Goal: Information Seeking & Learning: Learn about a topic

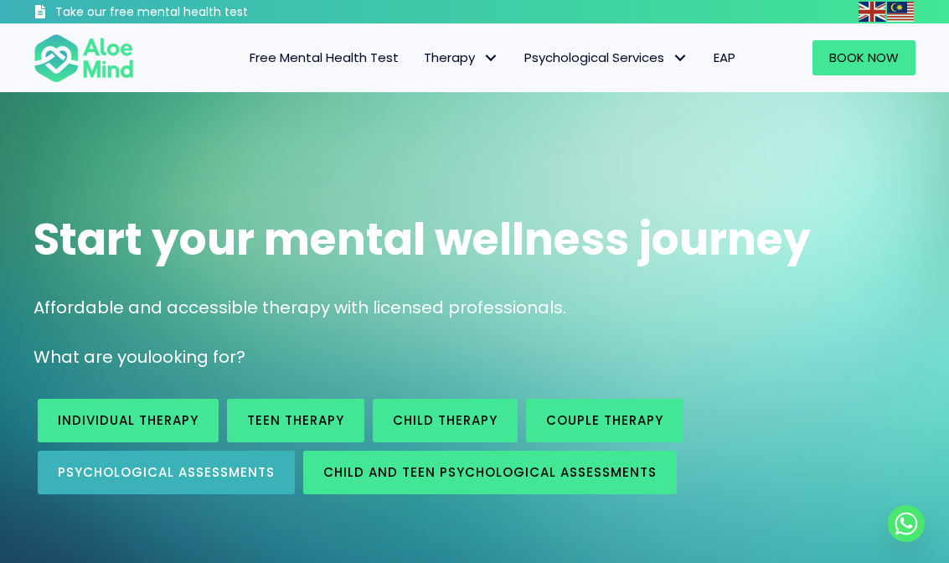
click at [222, 482] on link "Psychological assessments" at bounding box center [166, 473] width 257 height 44
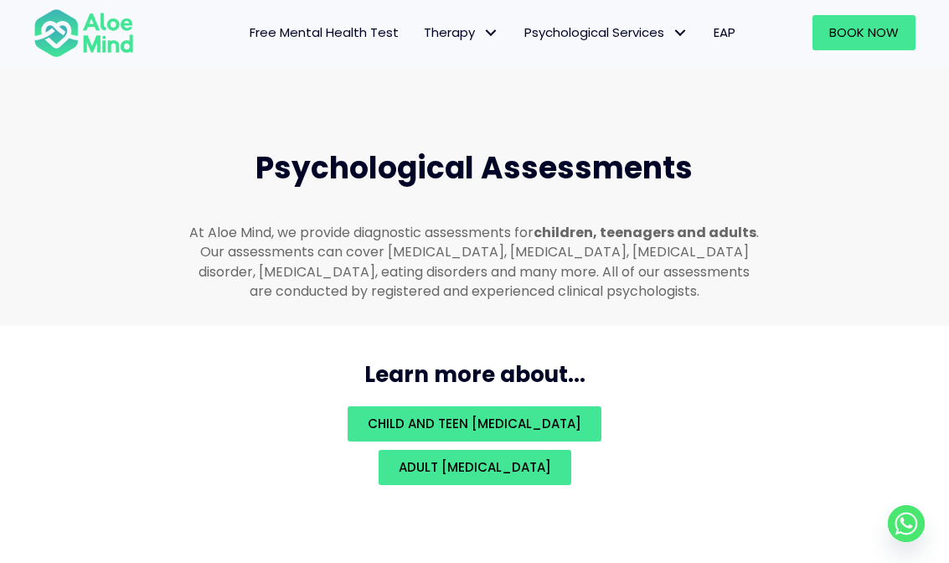
scroll to position [3581, 0]
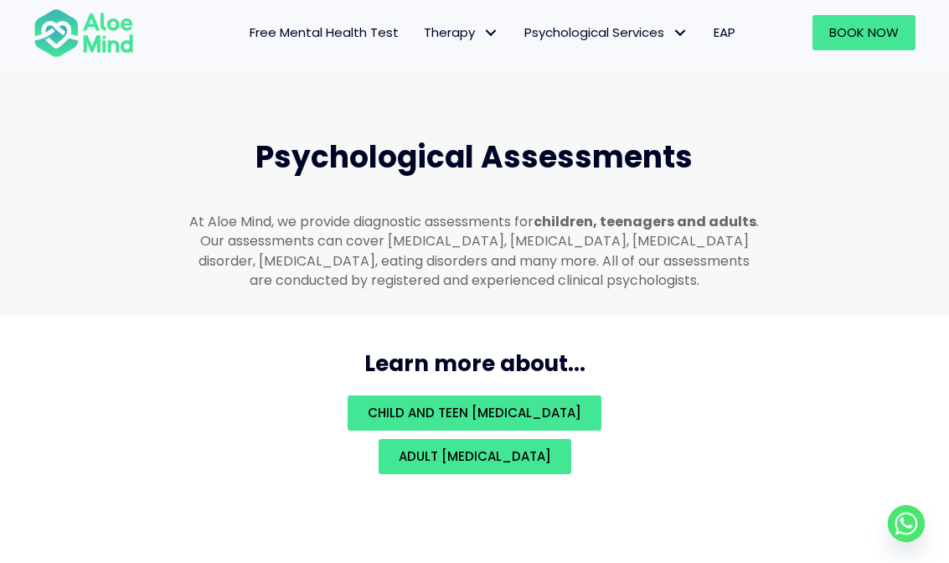
click at [341, 43] on link "Free Mental Health Test" at bounding box center [324, 32] width 174 height 35
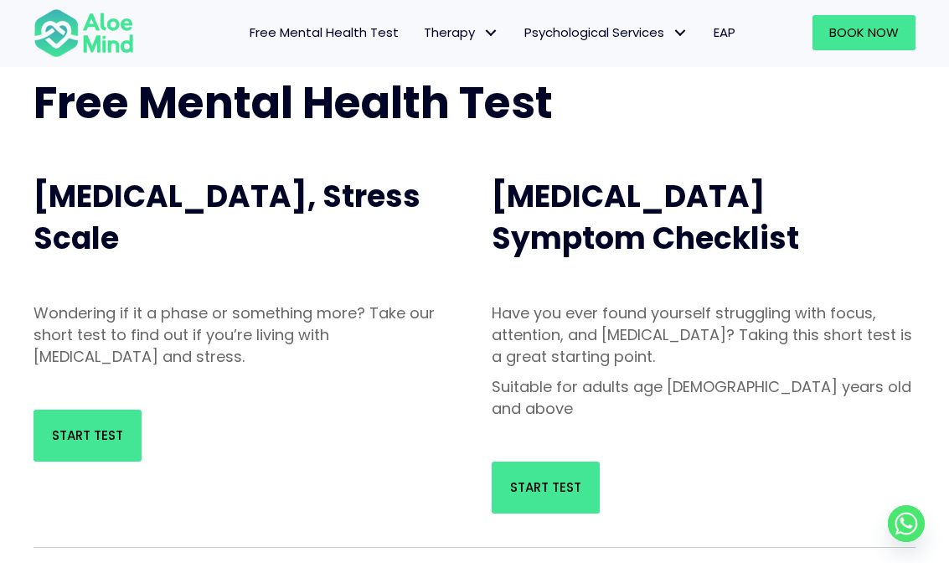
scroll to position [114, 0]
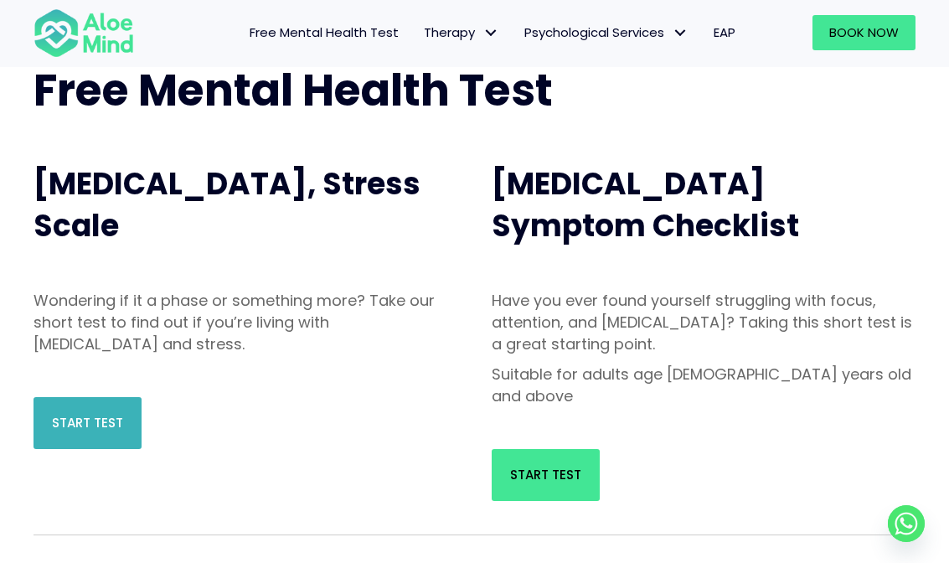
click at [106, 416] on span "Start Test" at bounding box center [87, 423] width 71 height 18
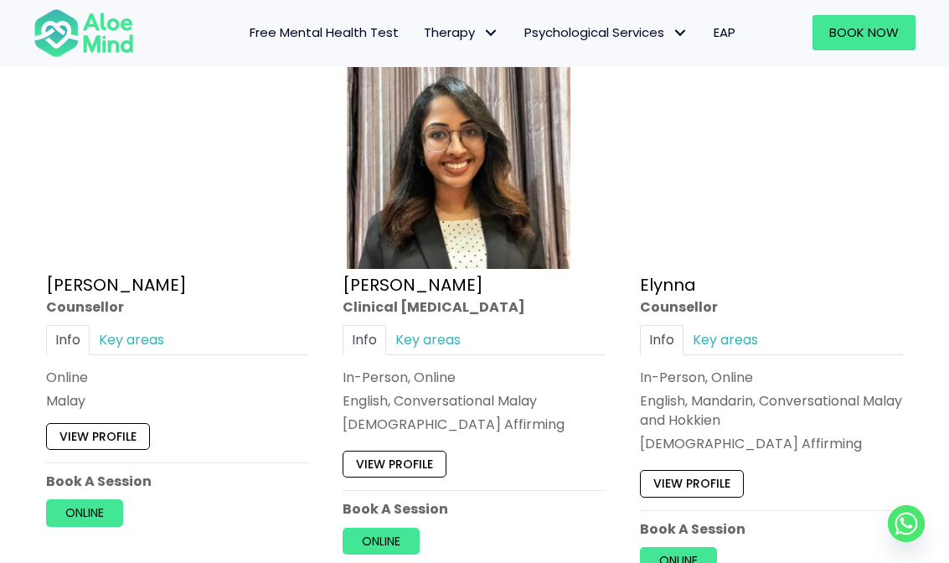
scroll to position [1508, 0]
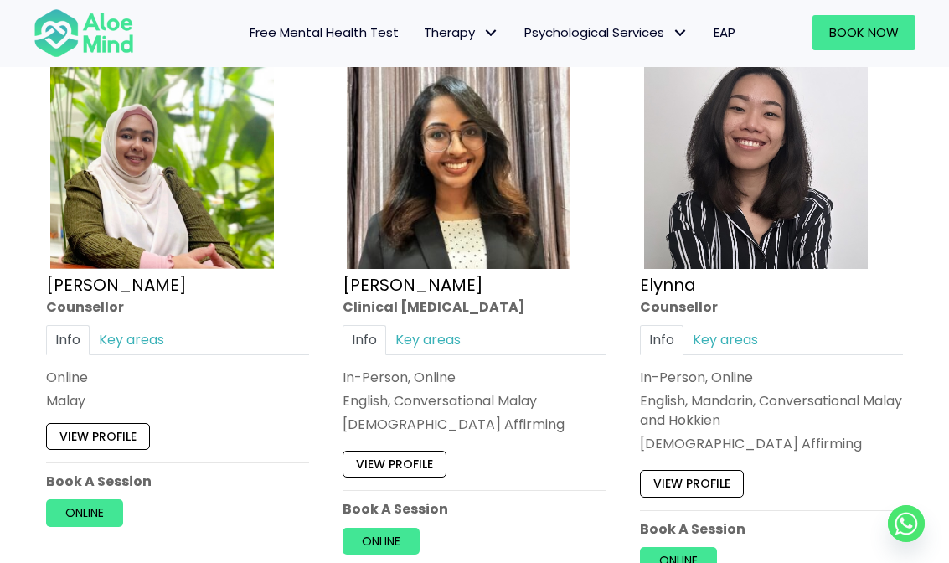
click at [116, 423] on link "View profile" at bounding box center [98, 436] width 104 height 27
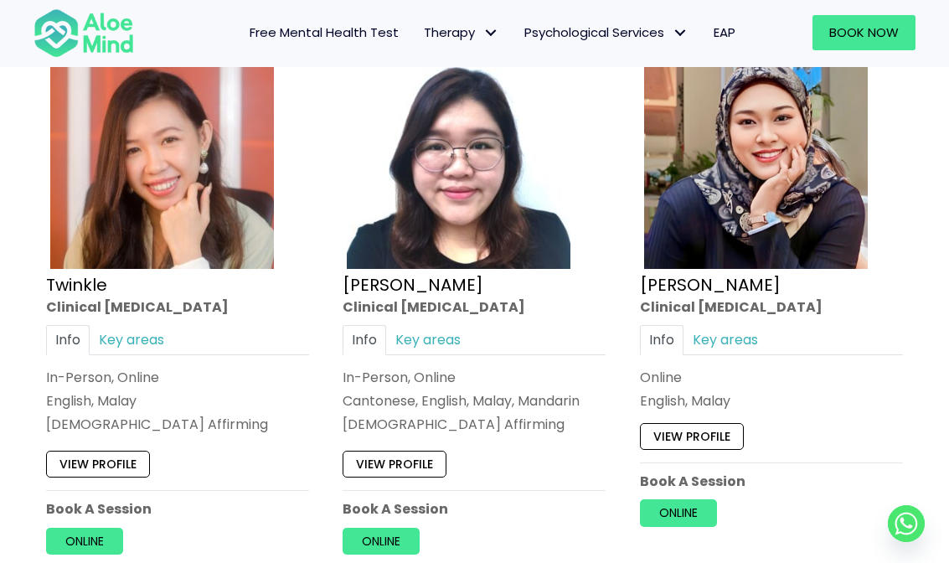
scroll to position [4516, 0]
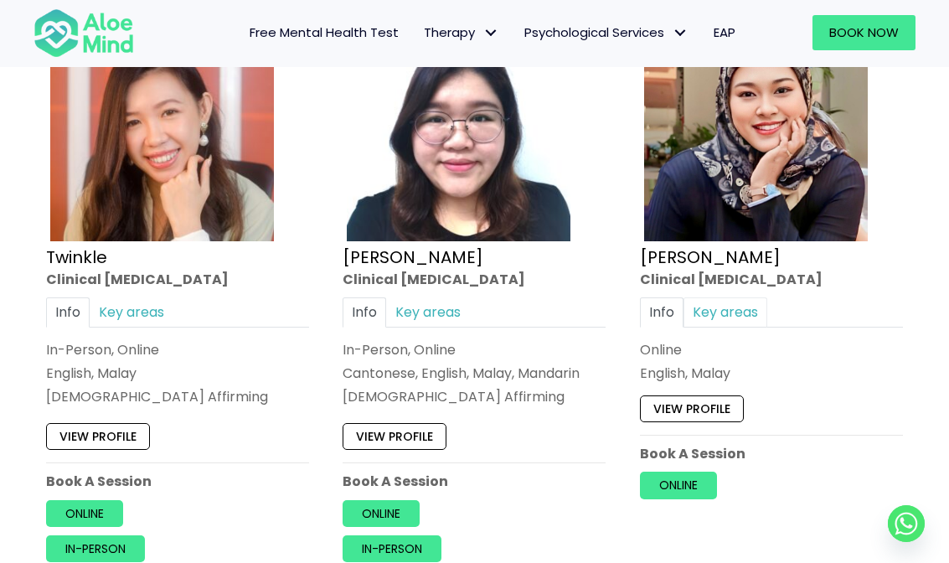
click at [723, 299] on link "Key areas" at bounding box center [725, 311] width 84 height 29
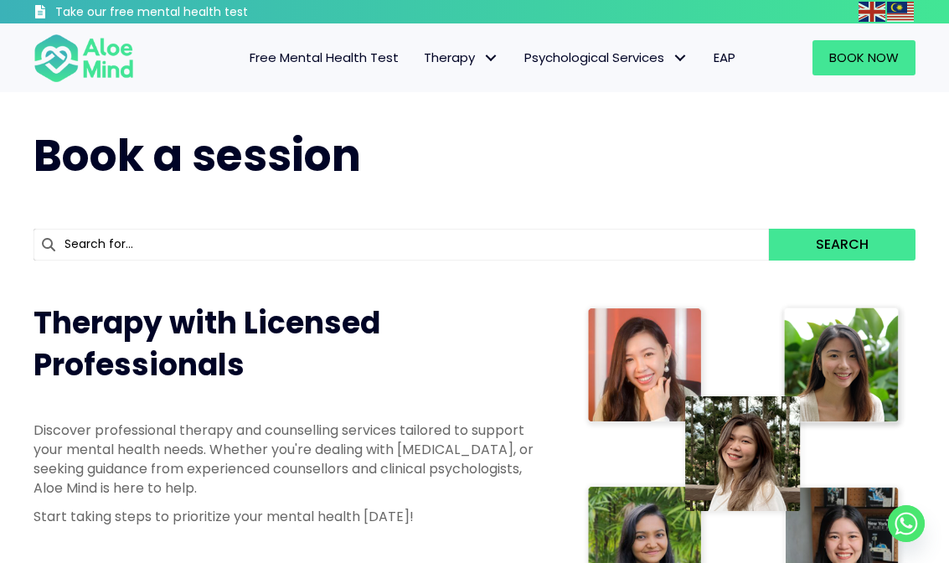
scroll to position [0, 0]
click at [352, 61] on span "Free Mental Health Test" at bounding box center [324, 58] width 149 height 18
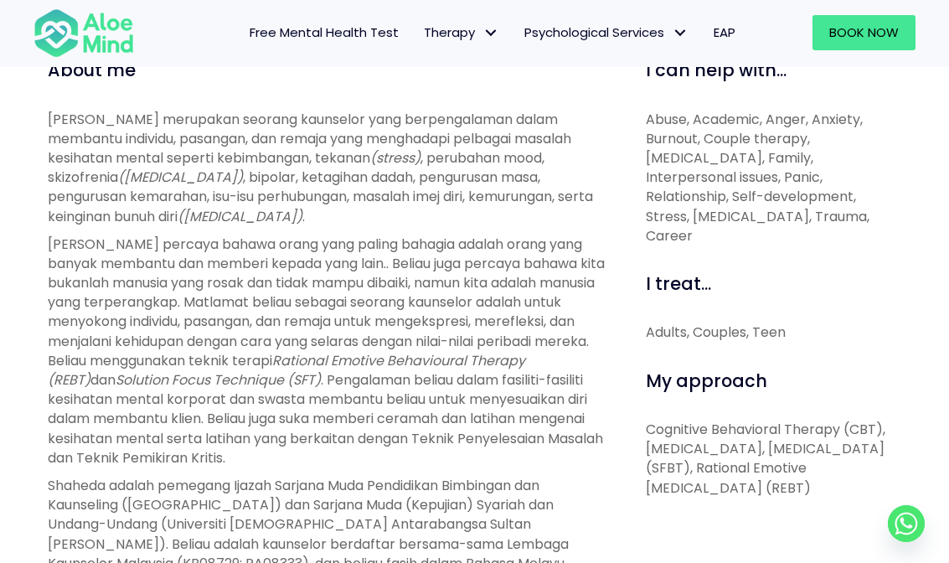
scroll to position [1100, 0]
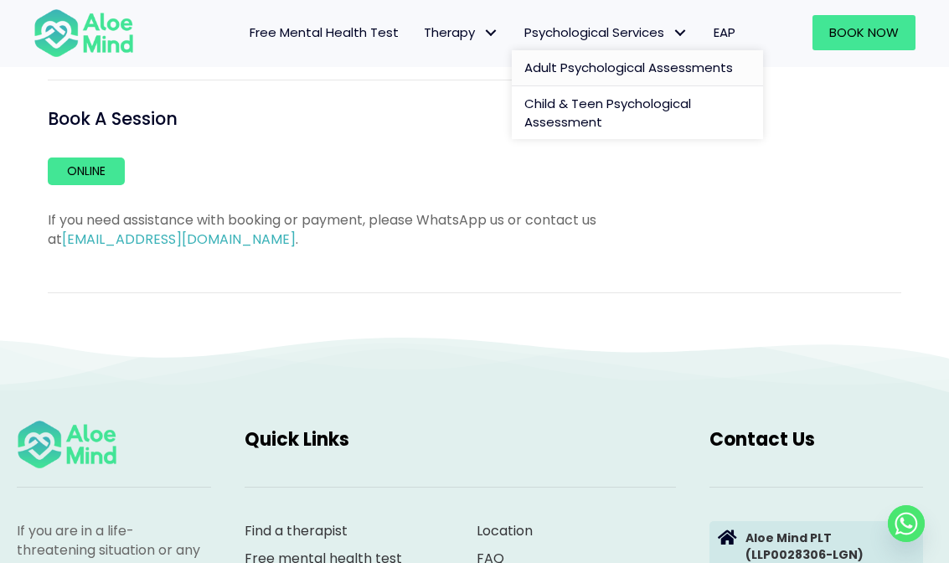
click at [618, 59] on span "Adult Psychological Assessments" at bounding box center [628, 68] width 209 height 18
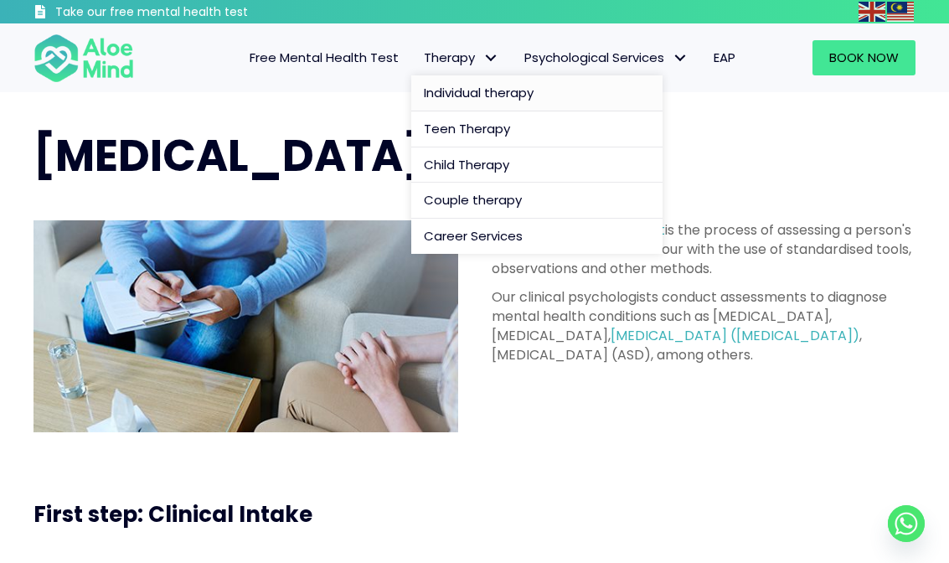
click at [478, 95] on span "Individual therapy" at bounding box center [479, 93] width 110 height 18
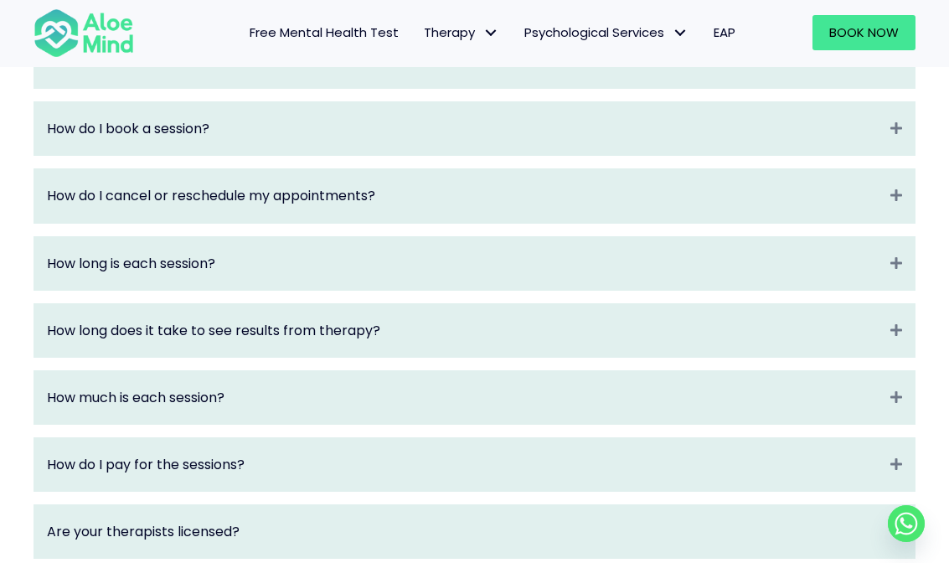
scroll to position [2014, 0]
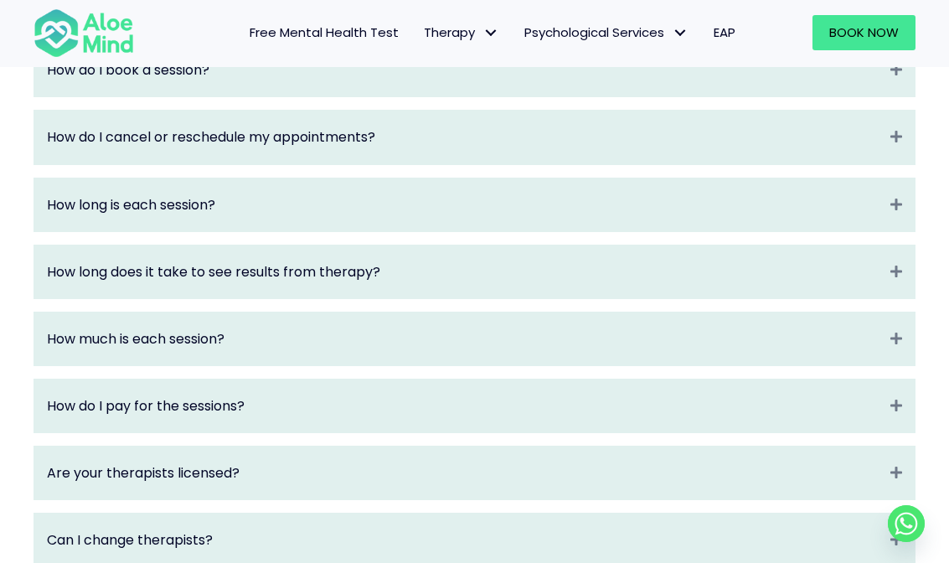
click at [559, 245] on div "How long does it take to see results from therapy? Expand" at bounding box center [474, 271] width 880 height 53
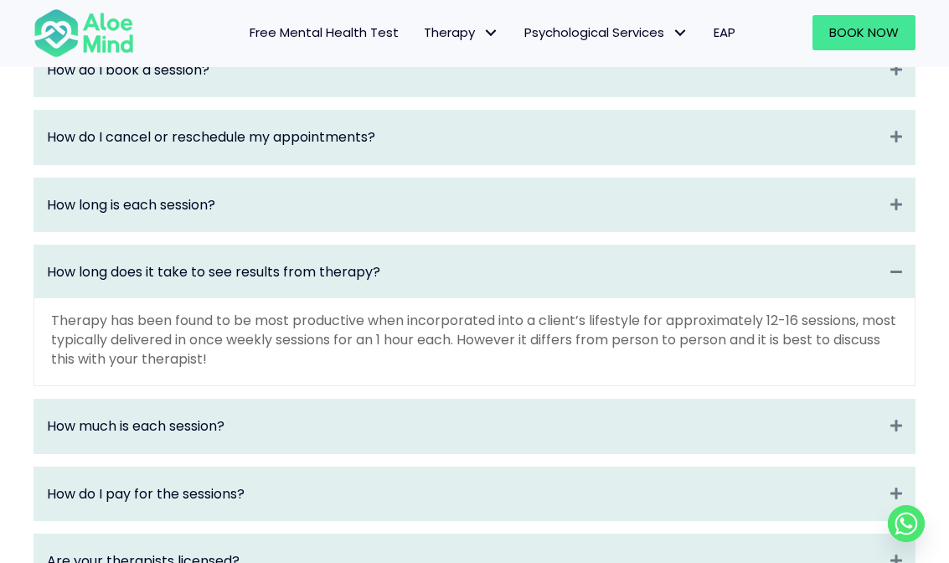
click at [559, 245] on div "How long does it take to see results from therapy? Collapse" at bounding box center [474, 271] width 880 height 53
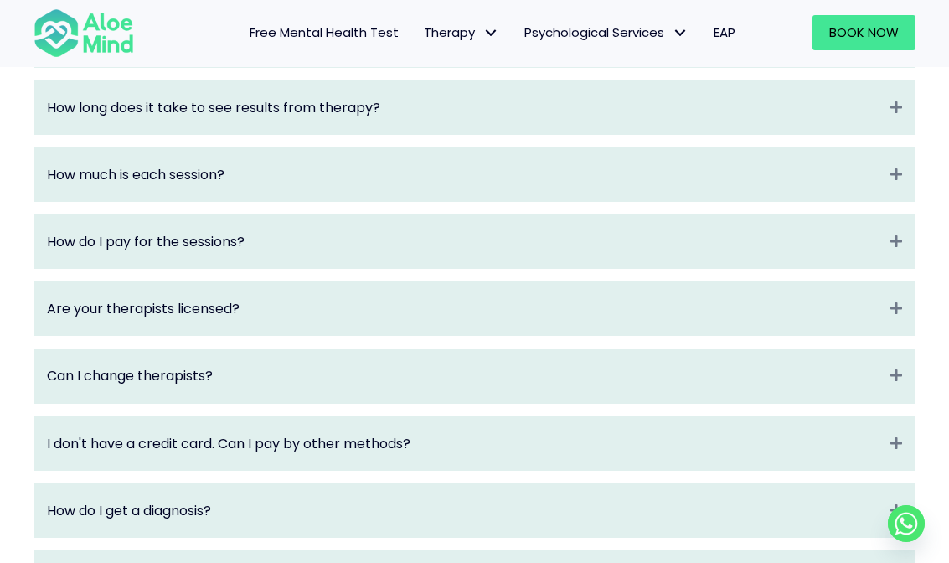
scroll to position [2186, 0]
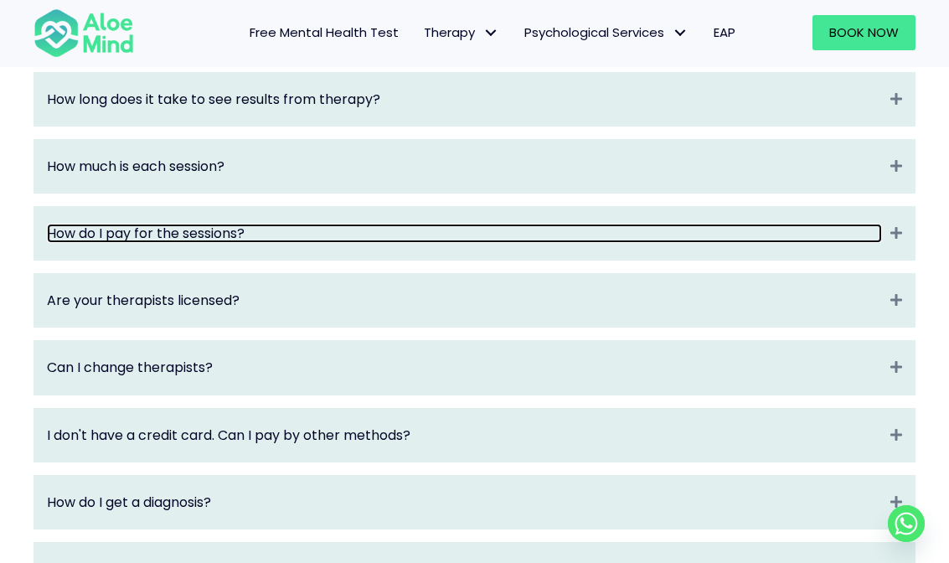
click at [499, 224] on link "How do I pay for the sessions?" at bounding box center [464, 233] width 835 height 19
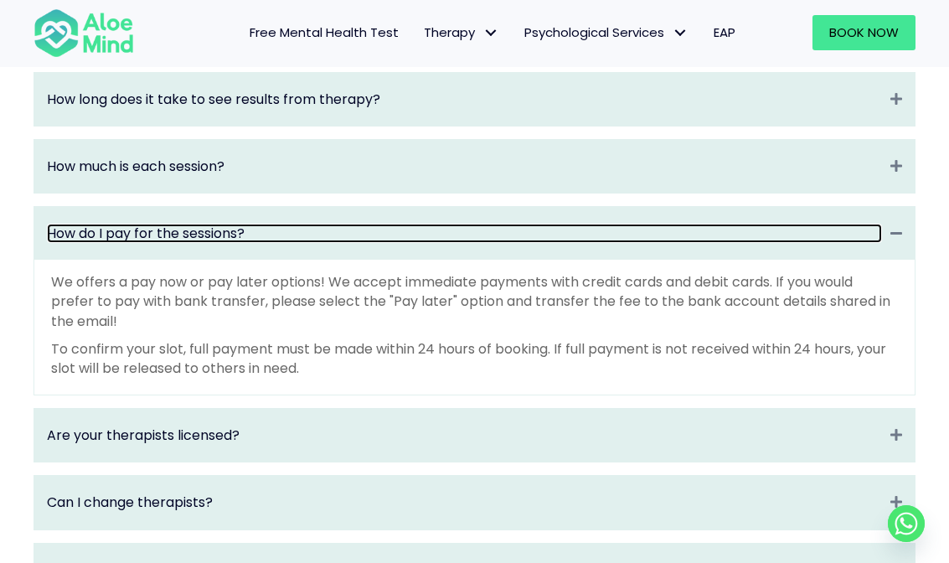
click at [499, 224] on link "How do I pay for the sessions?" at bounding box center [464, 233] width 835 height 19
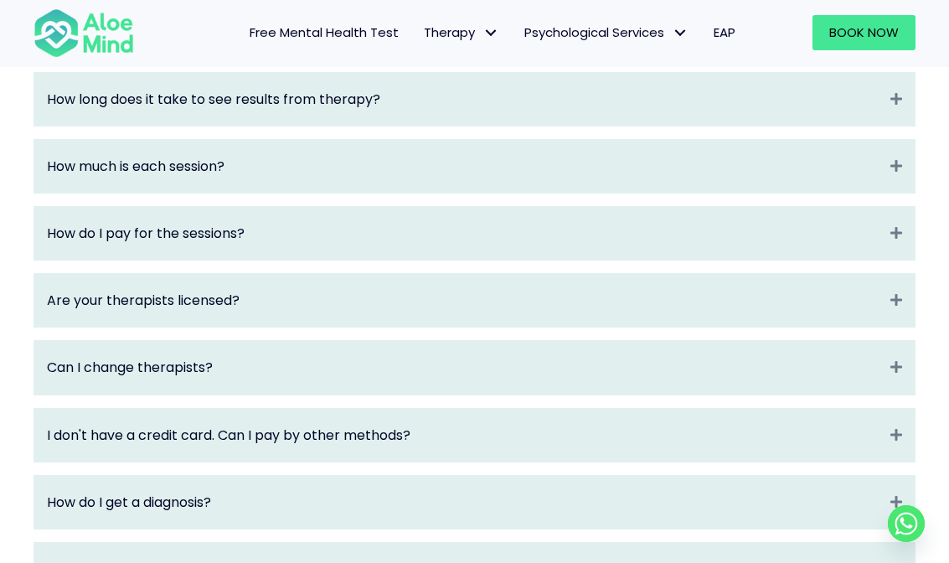
click at [421, 286] on div "Are your therapists licensed? Expand" at bounding box center [474, 300] width 880 height 53
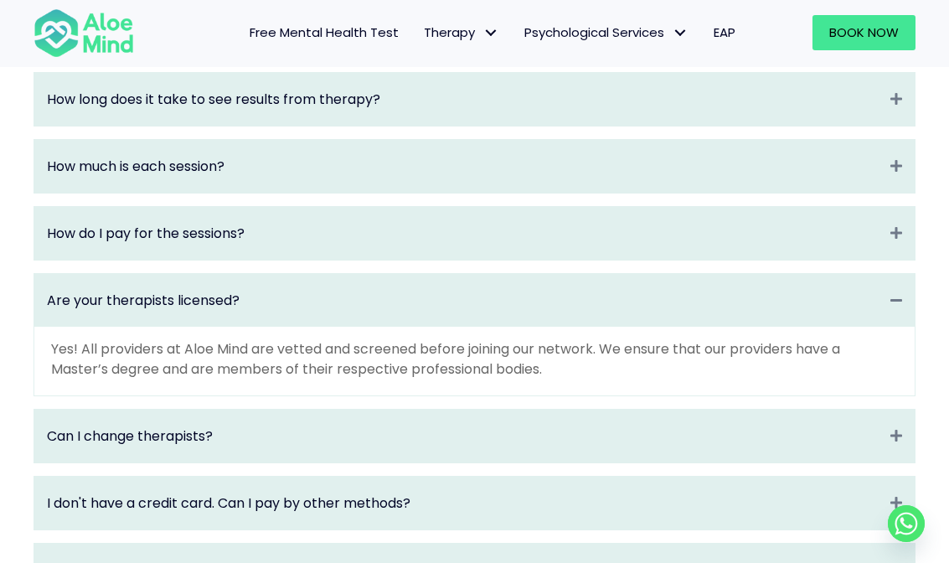
click at [421, 286] on div "Are your therapists licensed? Collapse" at bounding box center [474, 300] width 880 height 53
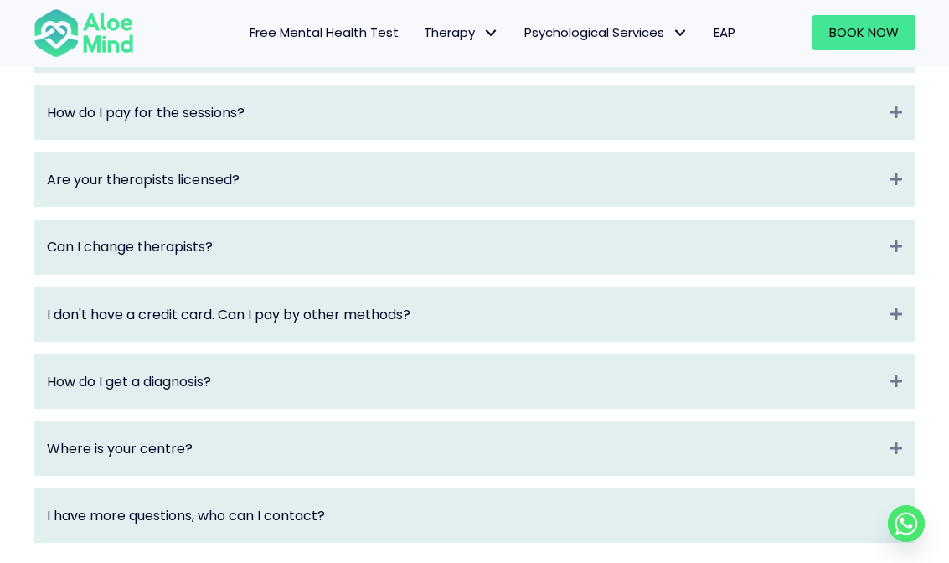
scroll to position [2312, 0]
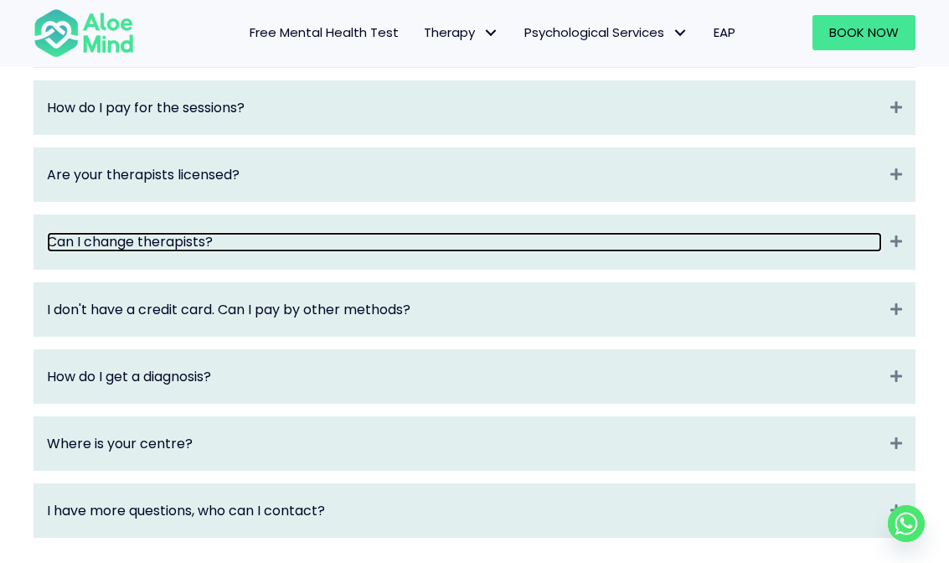
click at [478, 232] on link "Can I change therapists?" at bounding box center [464, 241] width 835 height 19
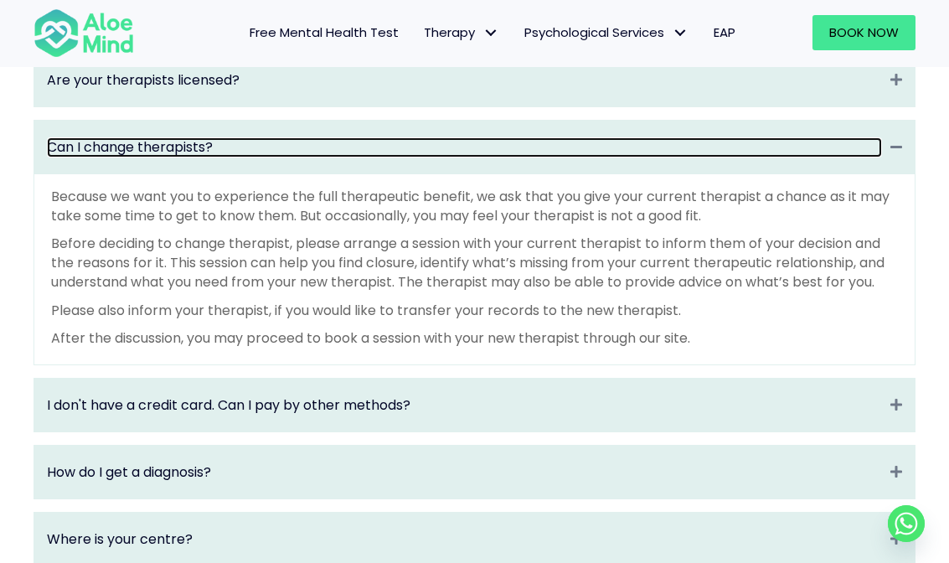
scroll to position [2408, 0]
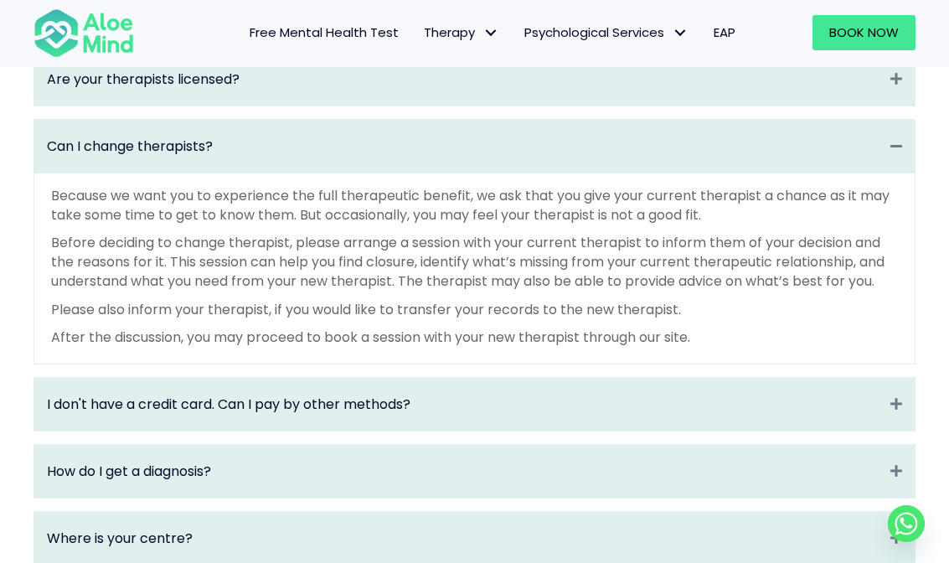
click at [306, 445] on div "How do I get a diagnosis? Expand" at bounding box center [474, 471] width 880 height 53
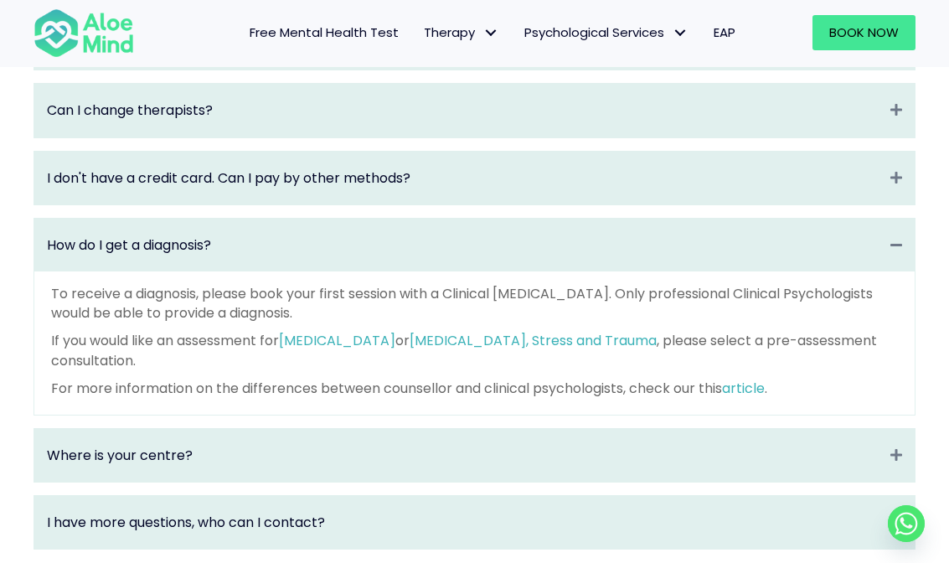
scroll to position [2444, 0]
click at [443, 495] on div "I have more questions, who can I contact? Expand" at bounding box center [474, 521] width 880 height 53
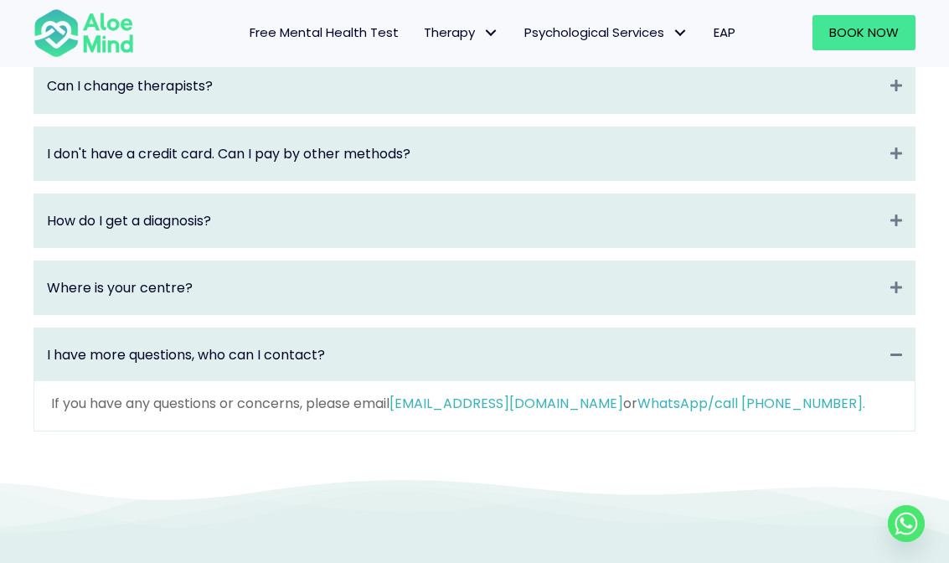
scroll to position [2377, 0]
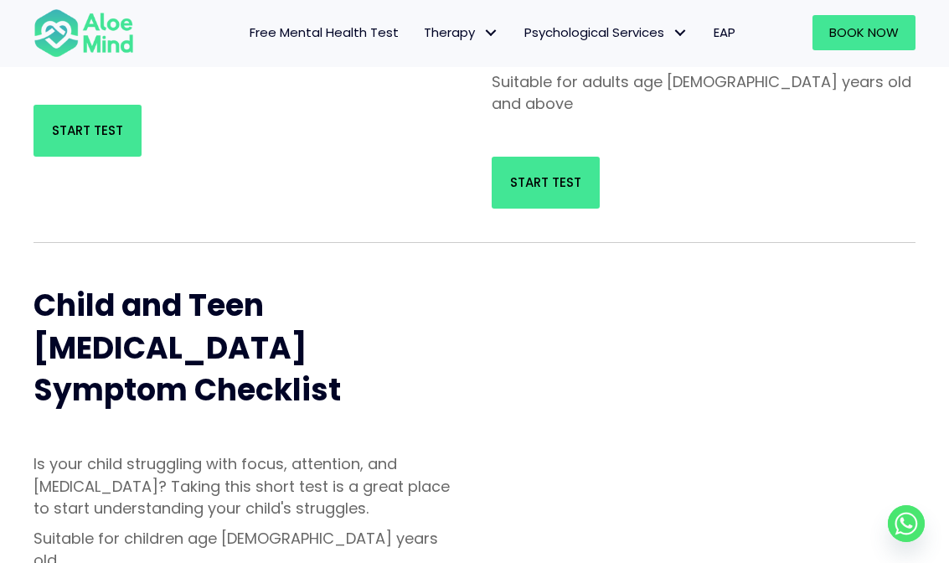
scroll to position [318, 0]
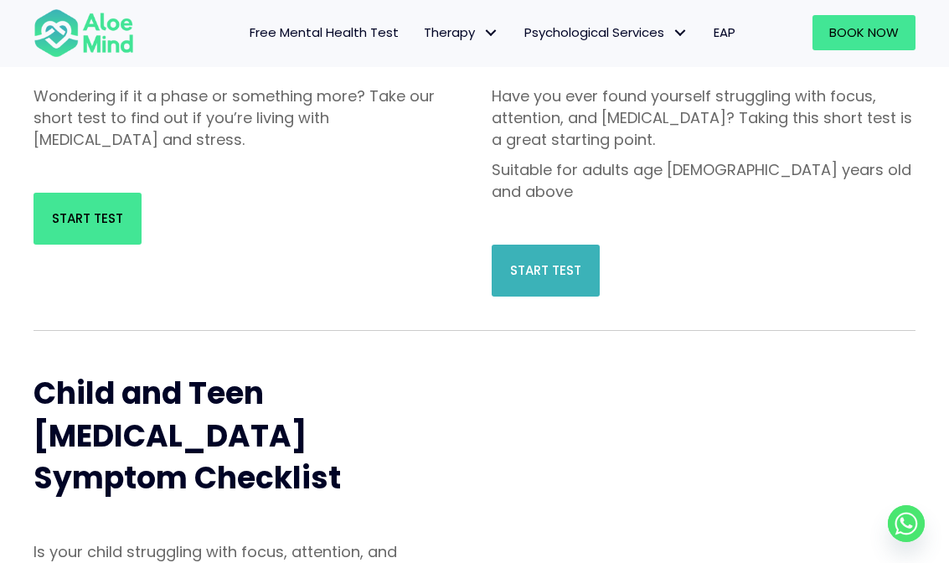
click at [574, 261] on span "Start Test" at bounding box center [545, 270] width 71 height 18
